Goal: Transaction & Acquisition: Purchase product/service

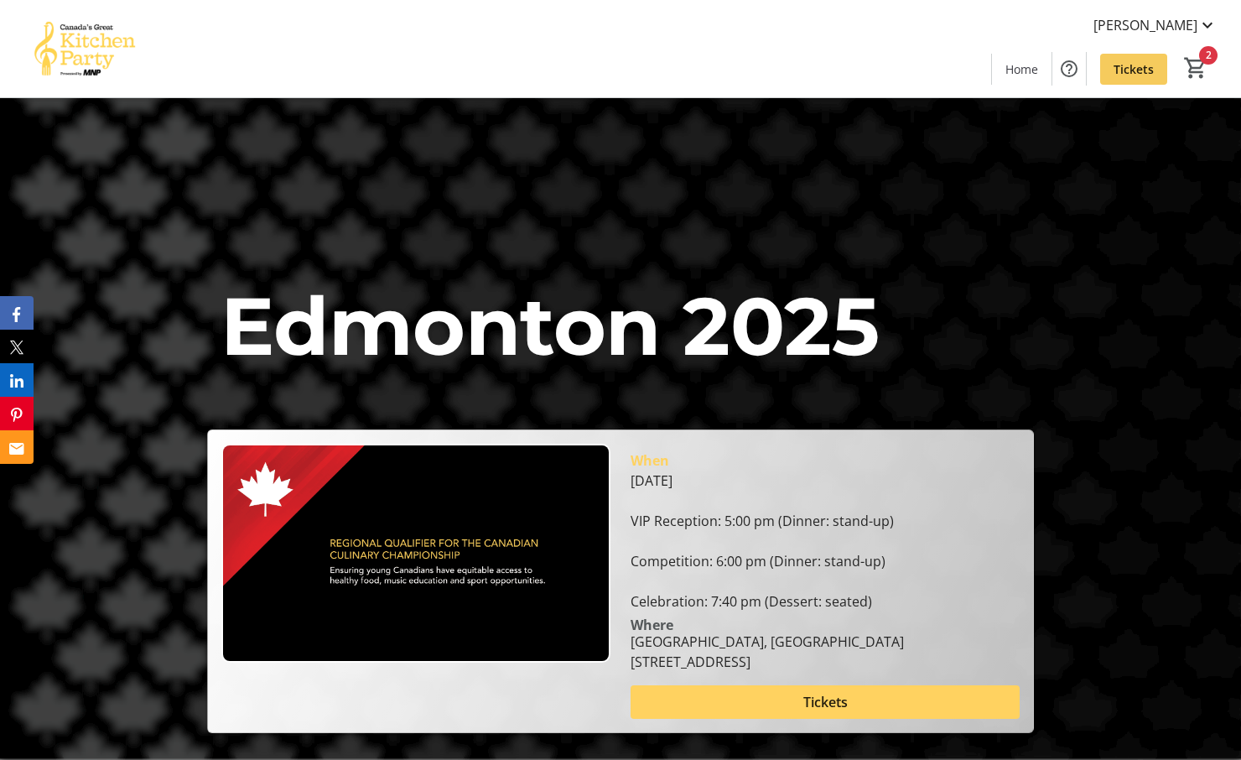
click at [1139, 64] on span "Tickets" at bounding box center [1134, 69] width 40 height 18
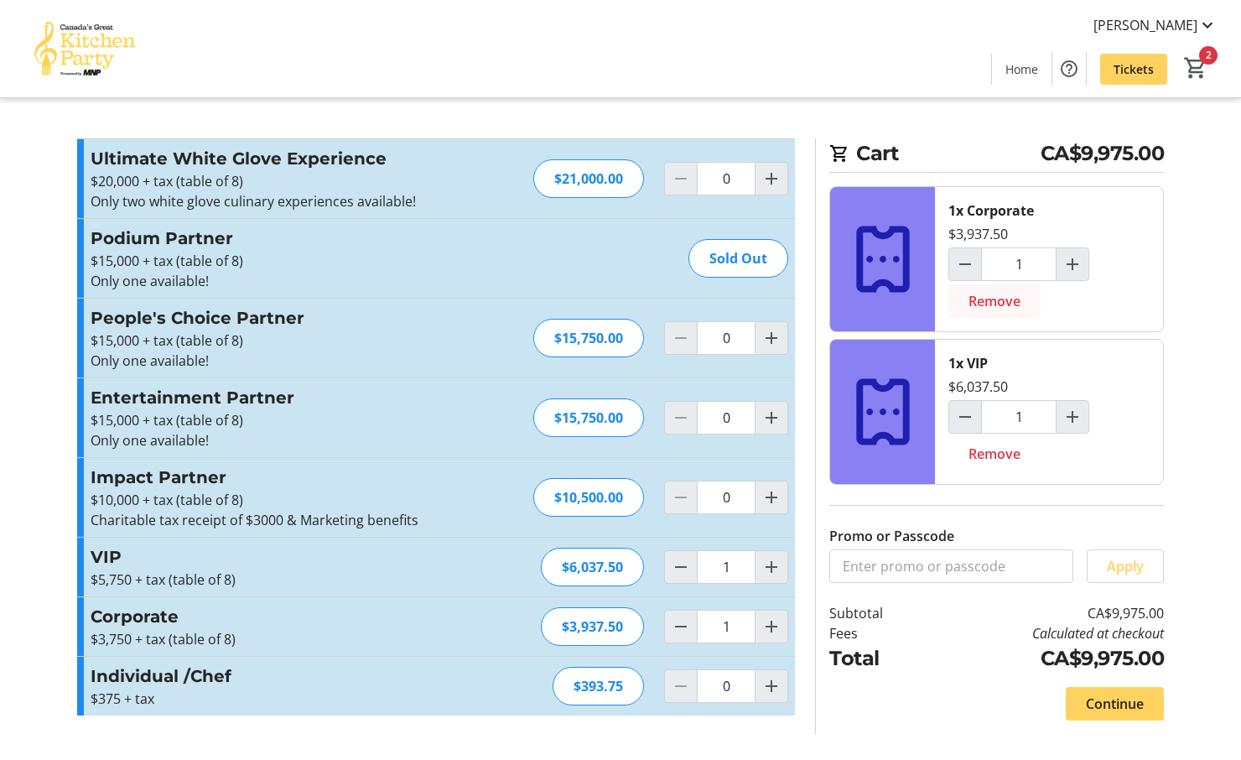
click at [990, 301] on span "Remove" at bounding box center [995, 301] width 52 height 20
type input "0"
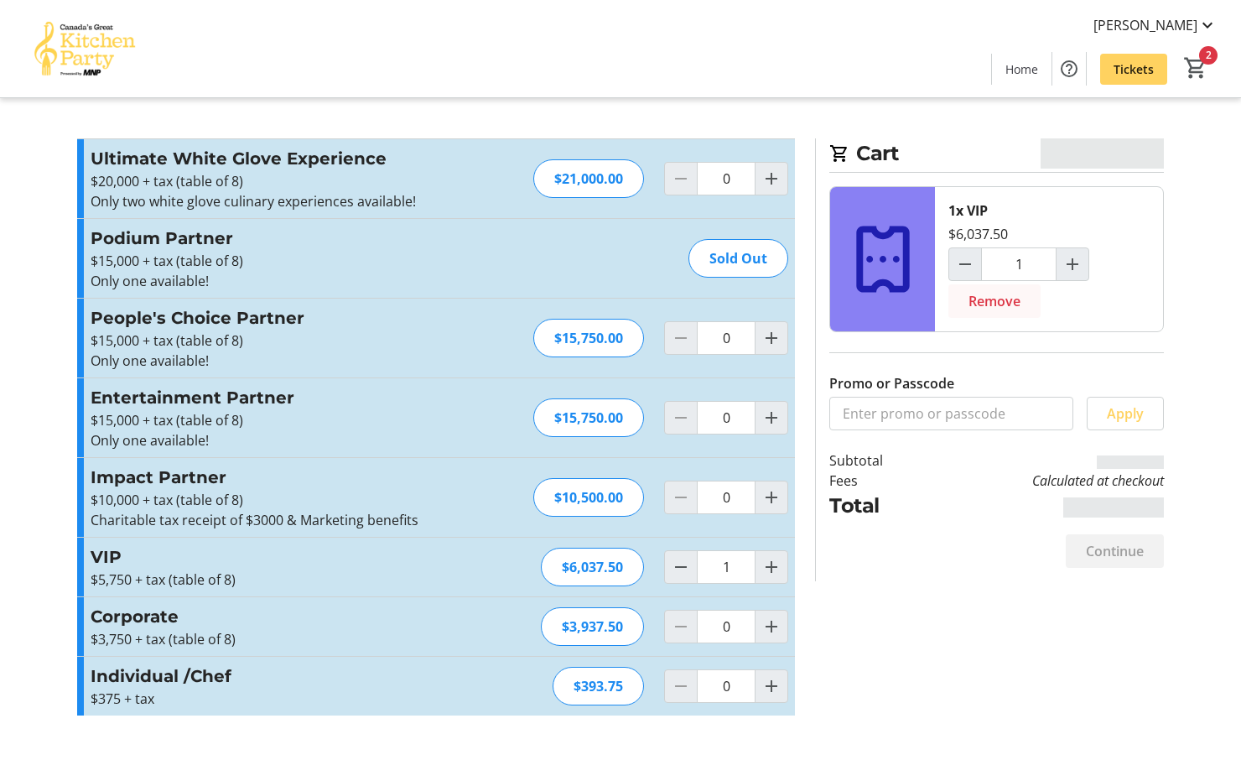
click at [989, 299] on span "Remove" at bounding box center [995, 301] width 52 height 20
type input "0"
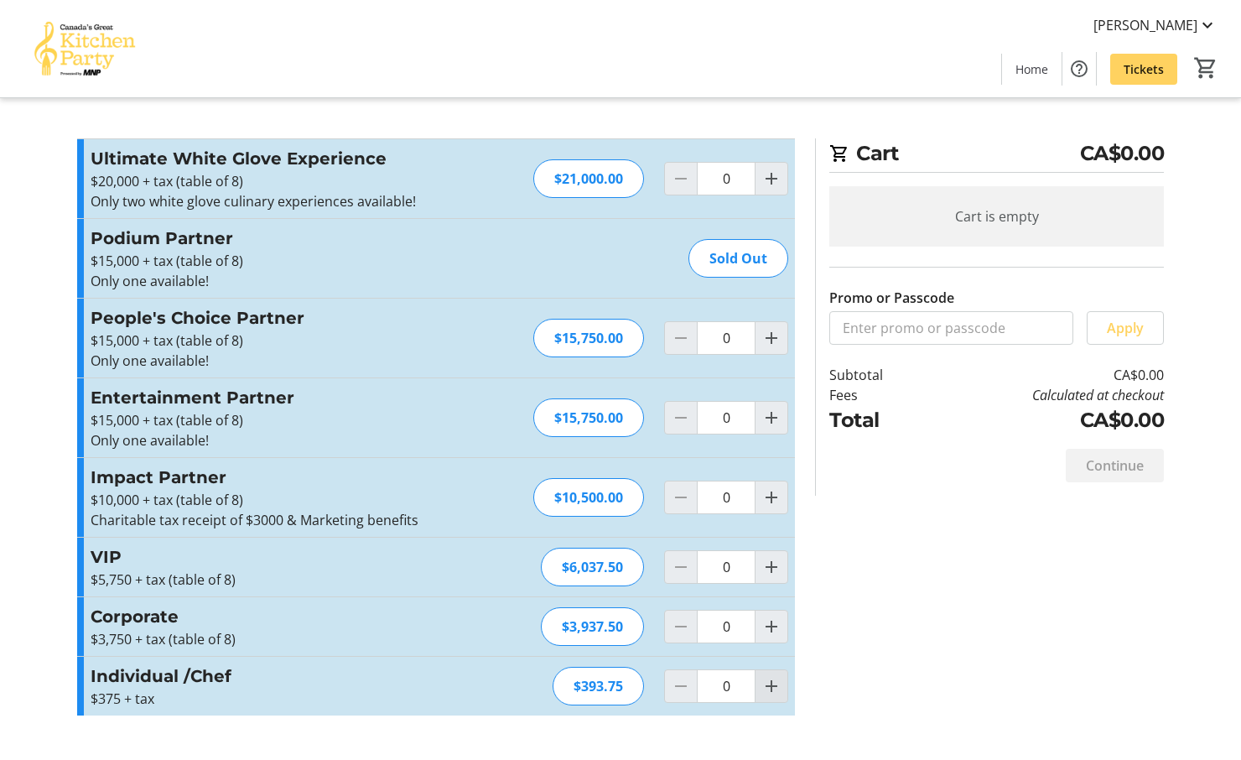
click at [768, 687] on mat-icon "Increment by one" at bounding box center [771, 686] width 20 height 20
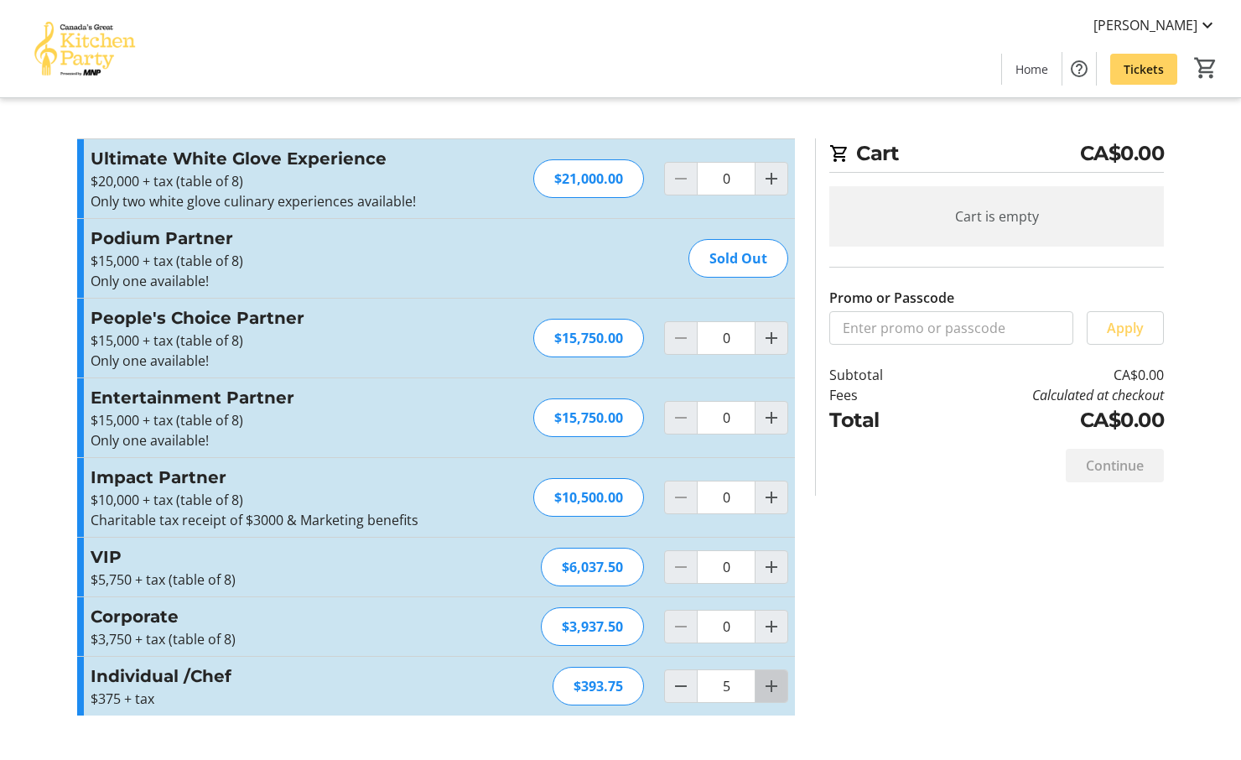
click at [768, 687] on mat-icon "Increment by one" at bounding box center [771, 686] width 20 height 20
type input "8"
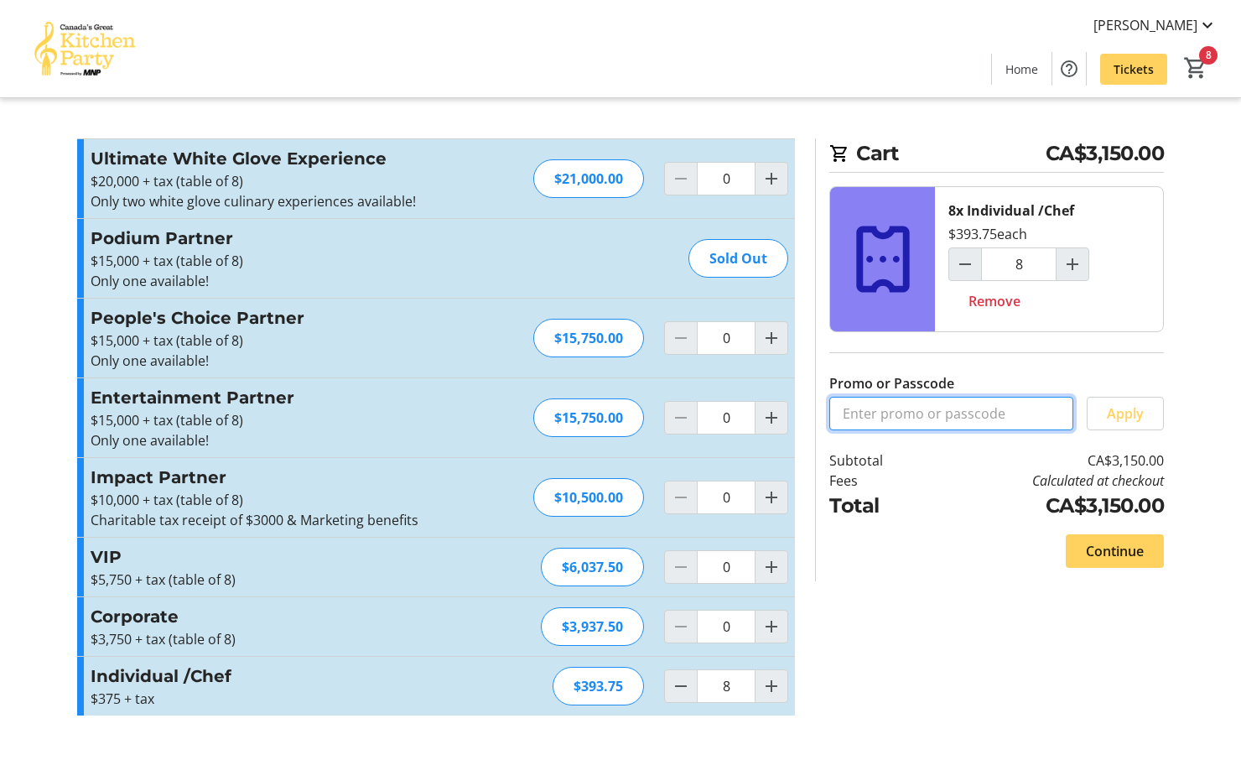
click at [876, 414] on input "Promo or Passcode" at bounding box center [951, 414] width 244 height 34
type input "r"
click at [1122, 406] on span "Apply" at bounding box center [1125, 413] width 37 height 20
drag, startPoint x: 920, startPoint y: 417, endPoint x: 831, endPoint y: 413, distance: 89.0
click at [831, 413] on input "ROBERT20" at bounding box center [951, 414] width 244 height 34
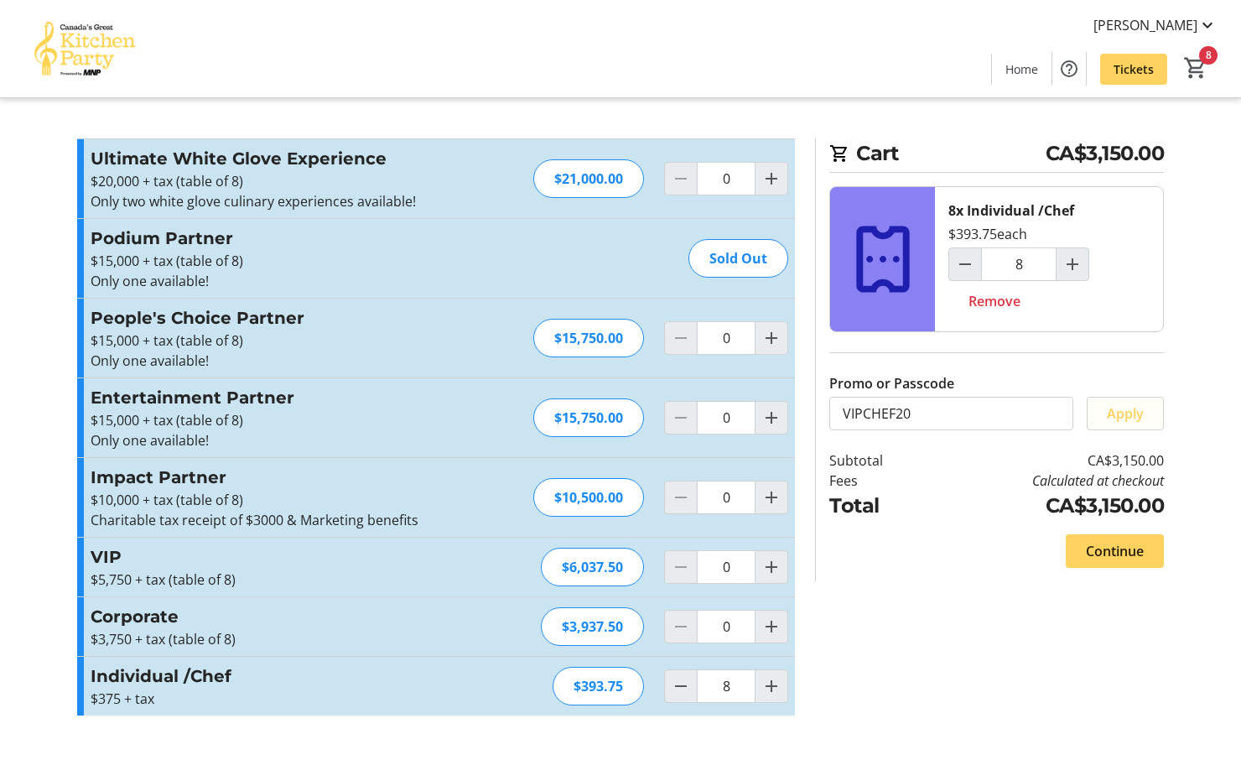
click at [1136, 406] on span "Apply" at bounding box center [1125, 413] width 37 height 20
drag, startPoint x: 897, startPoint y: 413, endPoint x: 785, endPoint y: 413, distance: 111.5
click at [785, 413] on div "Promo or Passcode Apply Ultimate White Glove Experience $20,000 + tax (table of…" at bounding box center [620, 436] width 1107 height 597
type input "V"
type input "JASON20"
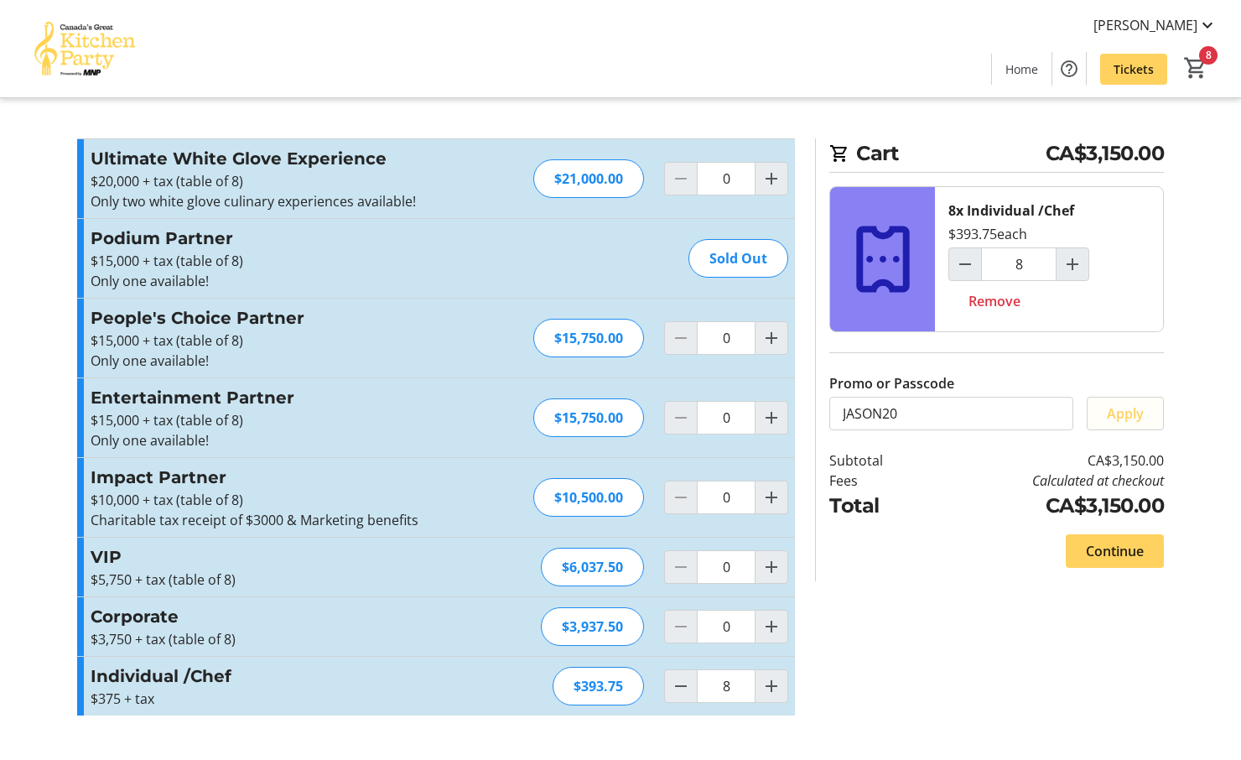
click at [1119, 405] on span "Apply" at bounding box center [1125, 413] width 37 height 20
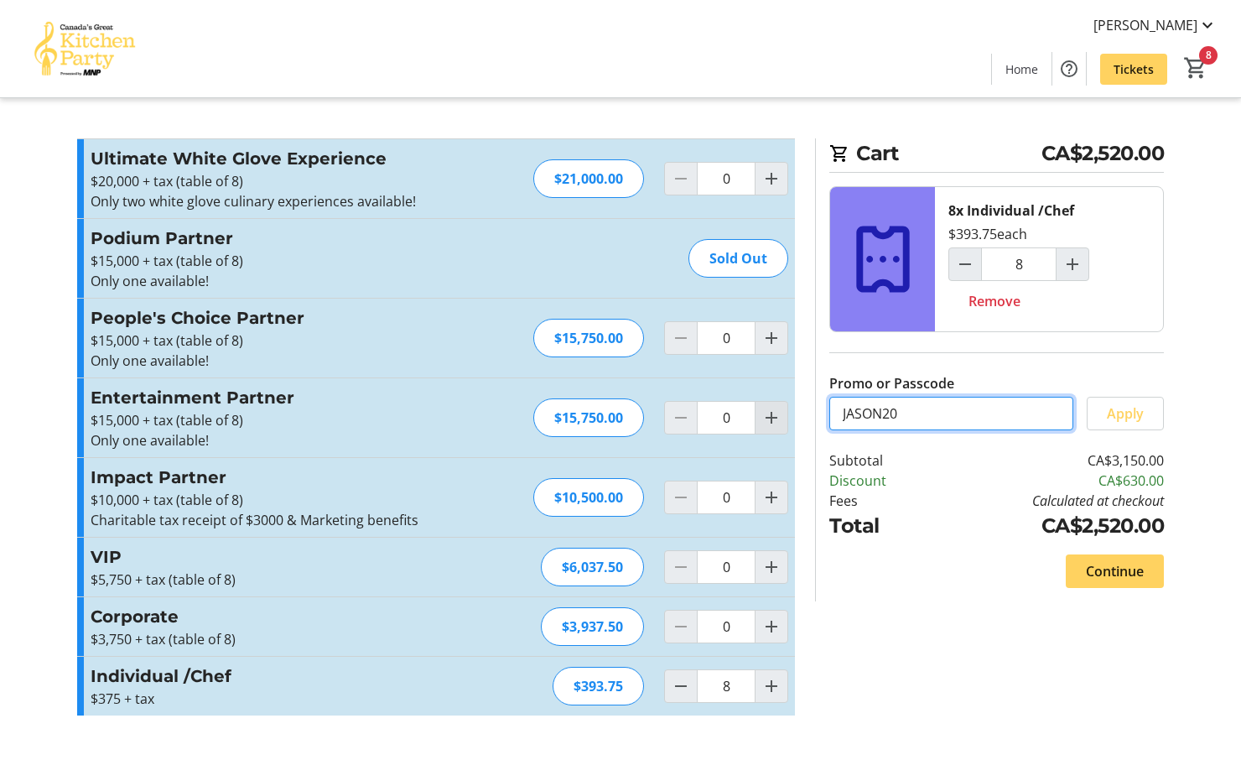
drag, startPoint x: 928, startPoint y: 413, endPoint x: 779, endPoint y: 408, distance: 149.4
click at [779, 408] on div "Promo or Passcode Apply Ultimate White Glove Experience $20,000 + tax (table of…" at bounding box center [620, 436] width 1107 height 597
click at [986, 298] on span "Remove" at bounding box center [995, 301] width 52 height 20
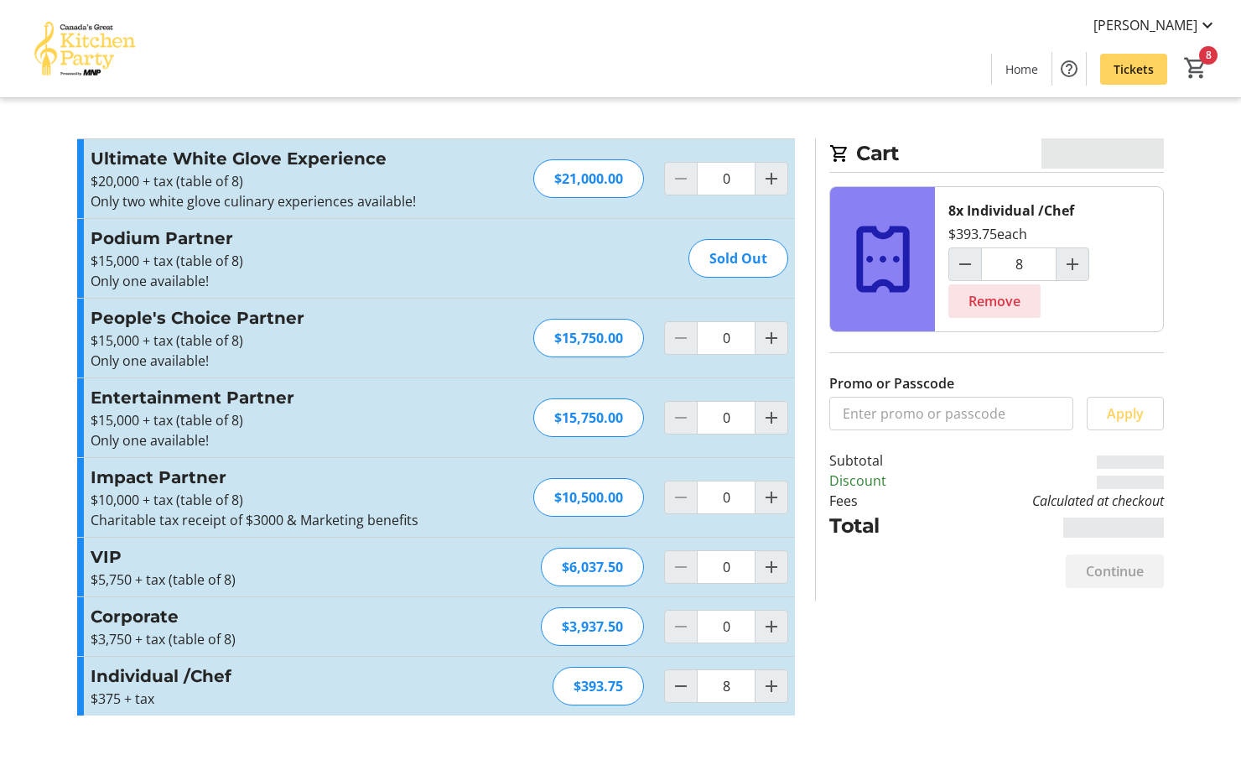
type input "0"
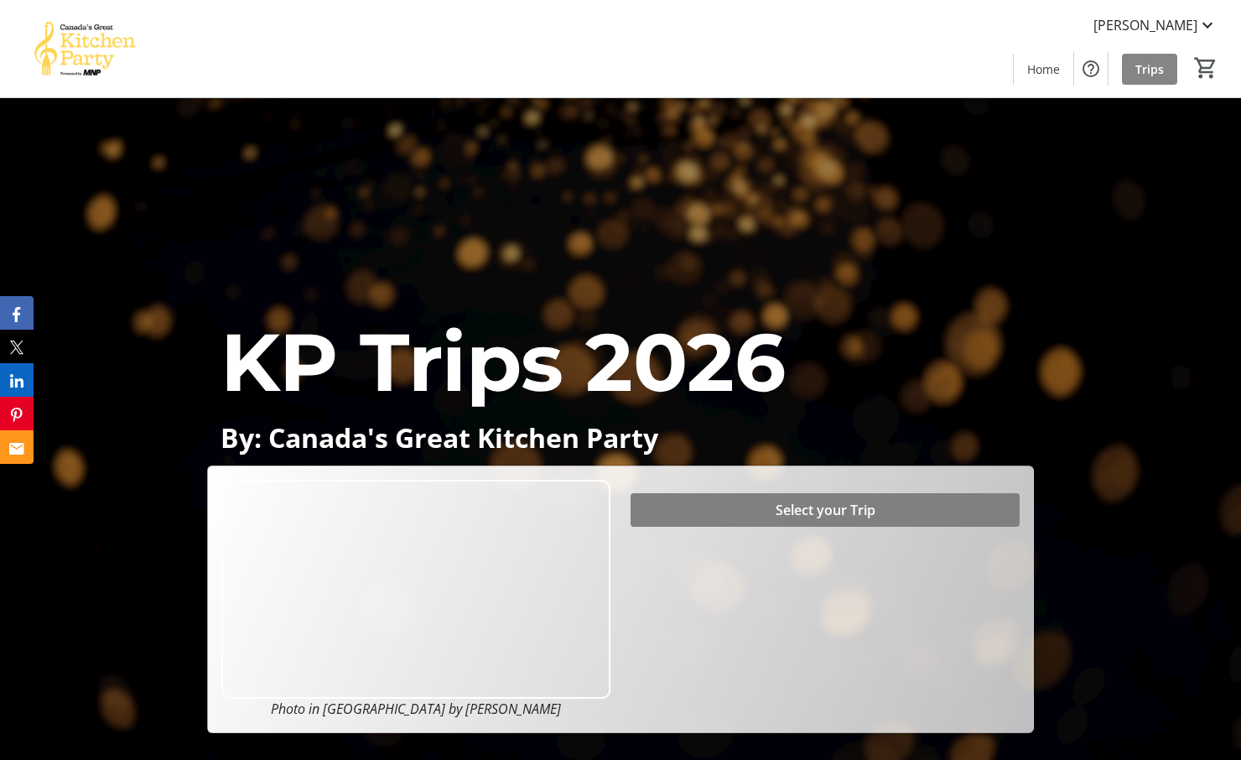
click at [1149, 64] on span "Trips" at bounding box center [1150, 69] width 29 height 18
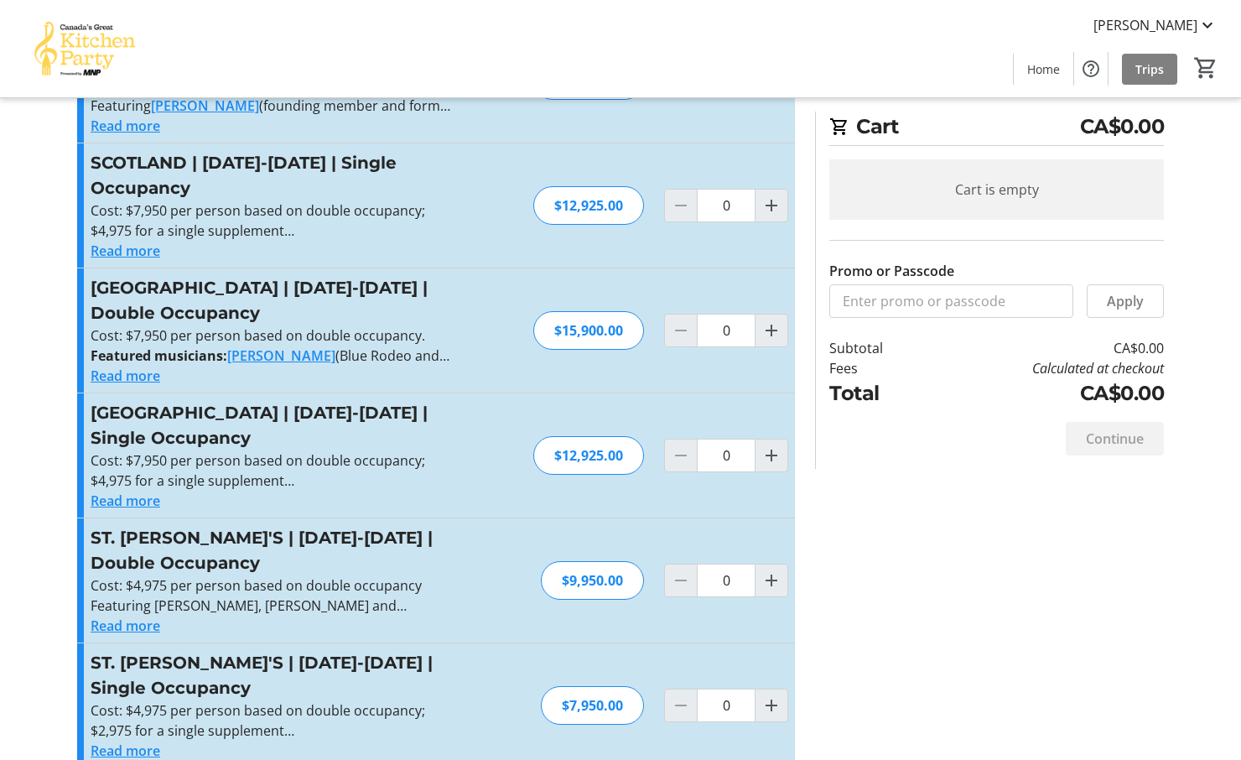
scroll to position [623, 0]
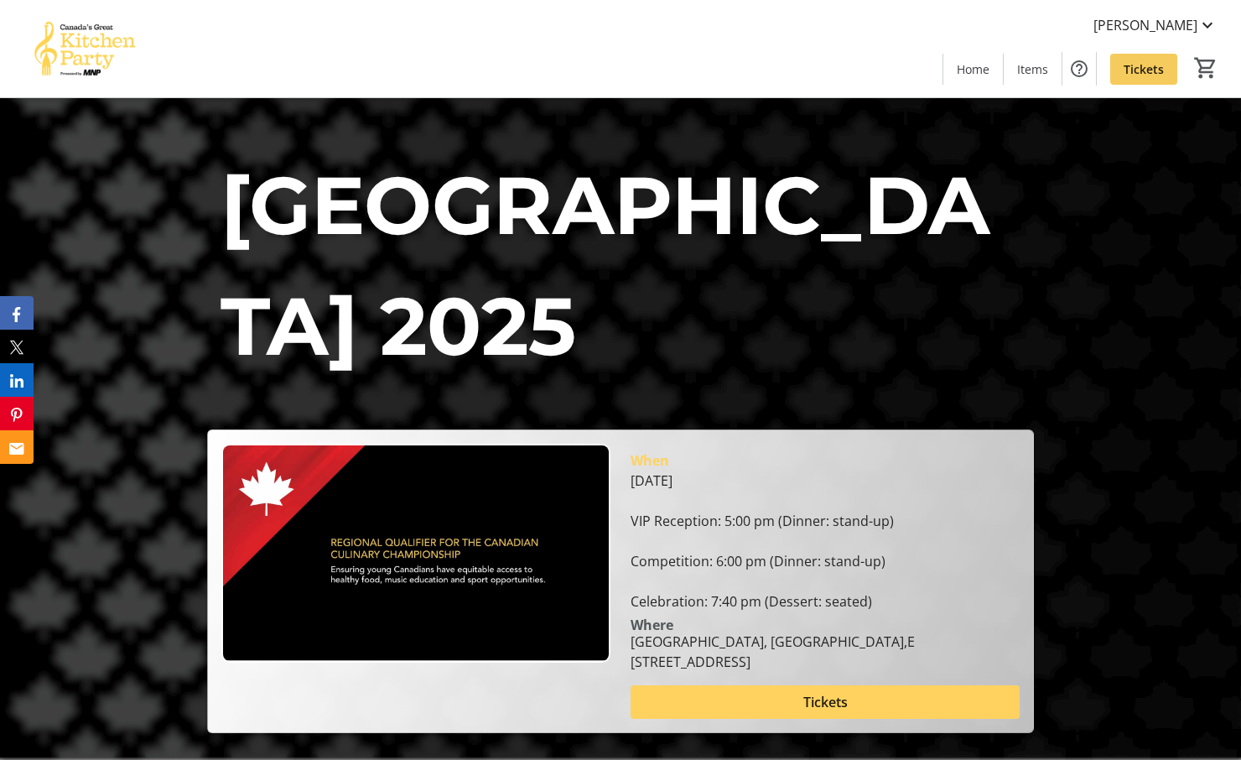
click at [1136, 70] on span "Tickets" at bounding box center [1144, 69] width 40 height 18
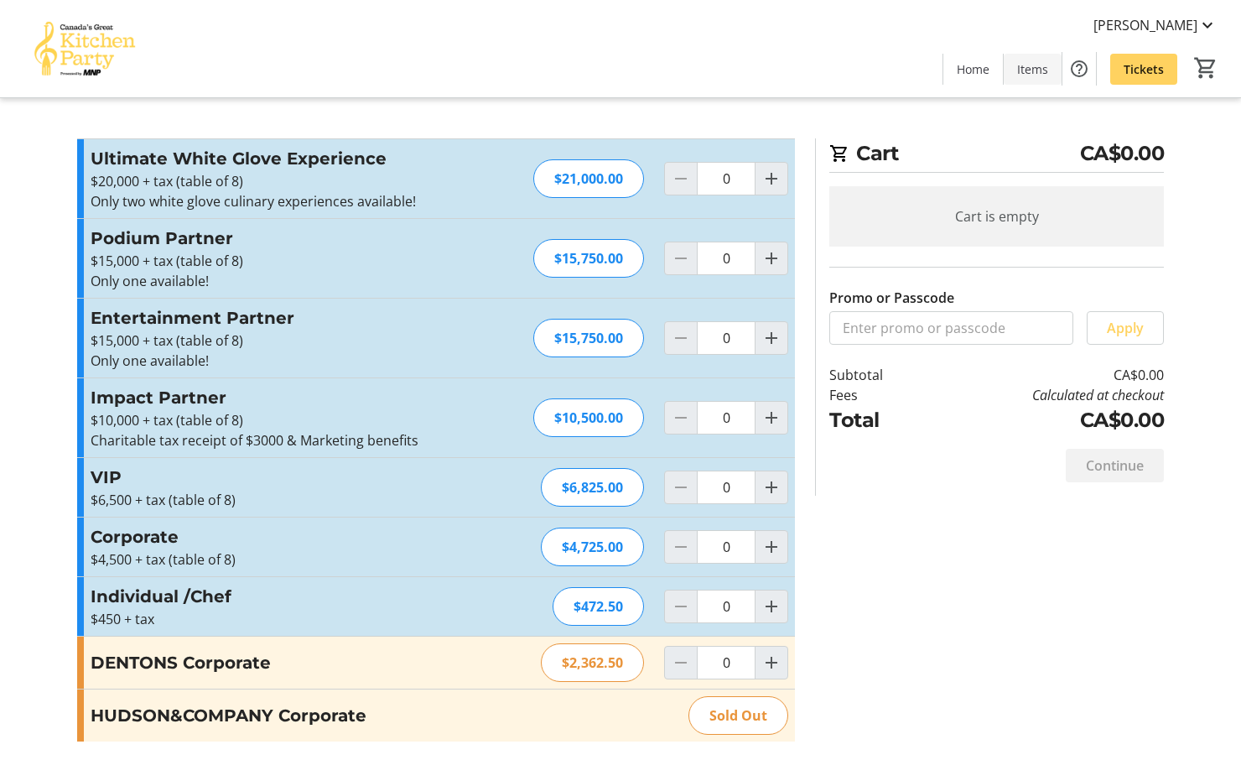
click at [1047, 66] on span "Items" at bounding box center [1032, 69] width 31 height 18
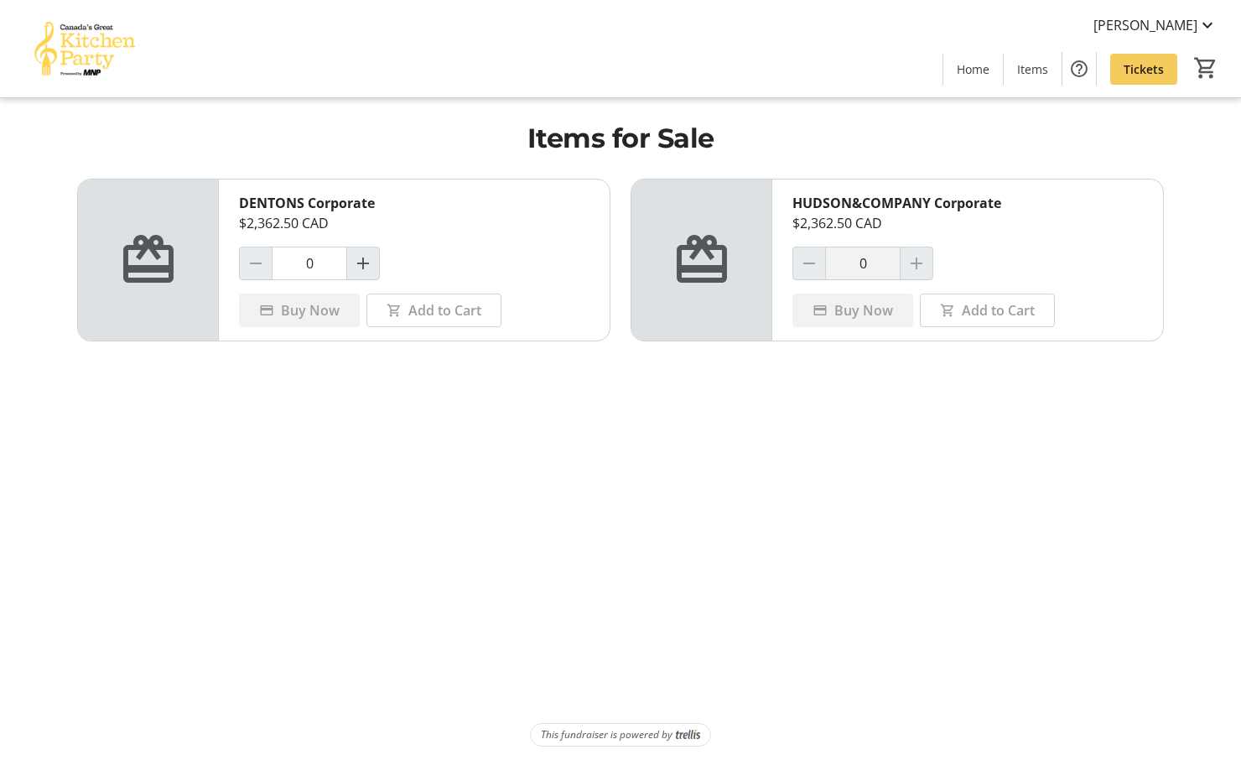
click at [1149, 65] on span "Tickets" at bounding box center [1144, 69] width 40 height 18
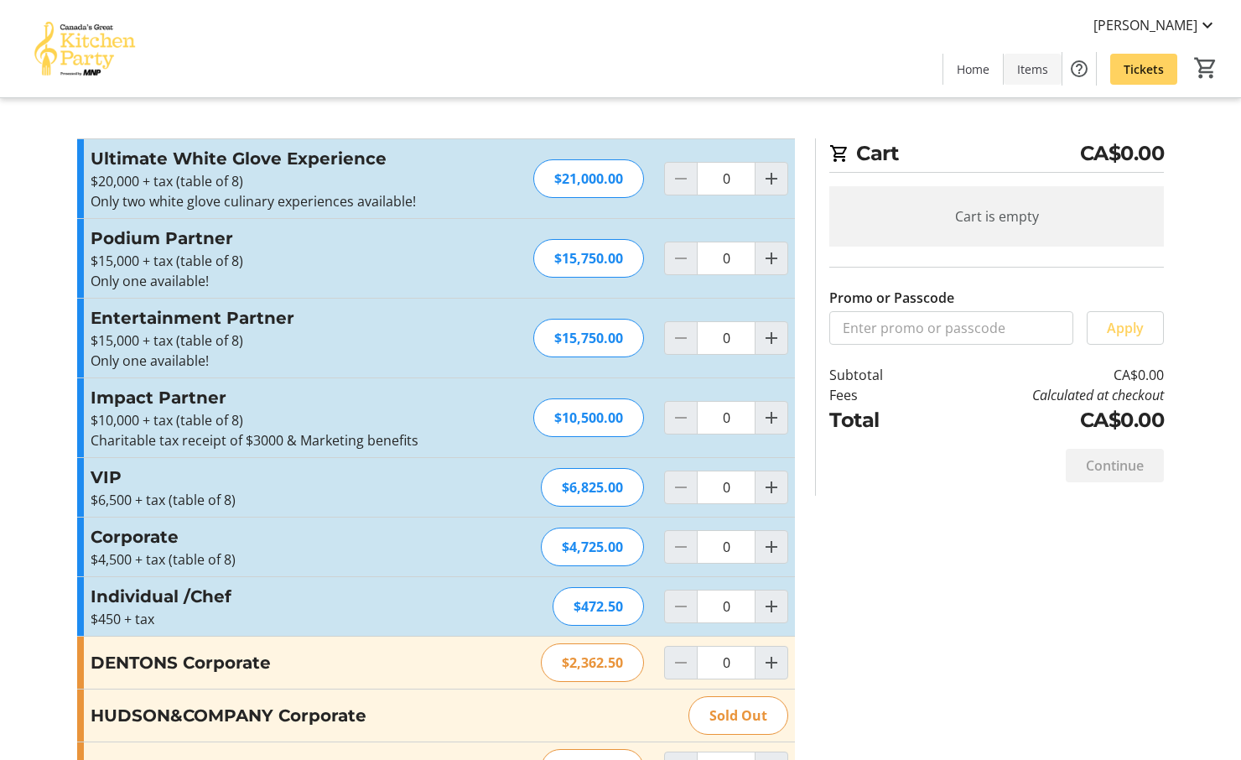
click at [1030, 70] on span "Items" at bounding box center [1032, 69] width 31 height 18
